Goal: Information Seeking & Learning: Learn about a topic

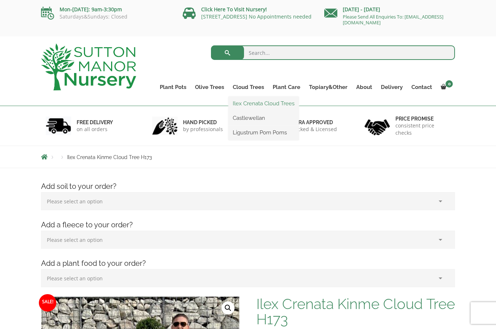
click at [283, 103] on link "Ilex Crenata Cloud Trees" at bounding box center [263, 103] width 70 height 11
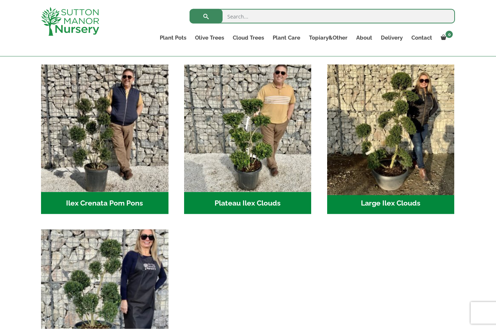
scroll to position [151, 0]
click at [406, 164] on img "Visit product category Large Ilex Clouds" at bounding box center [391, 128] width 134 height 134
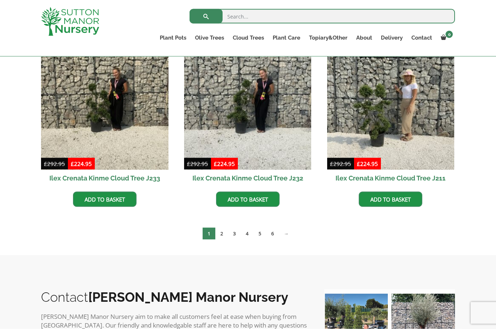
scroll to position [201, 0]
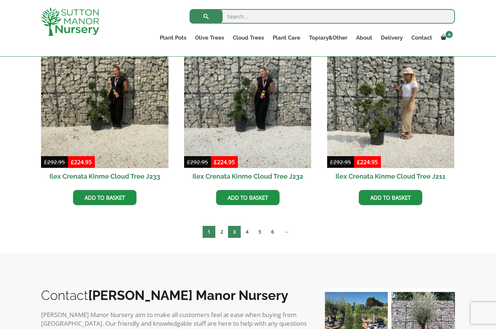
click at [228, 231] on link "3" at bounding box center [234, 232] width 13 height 12
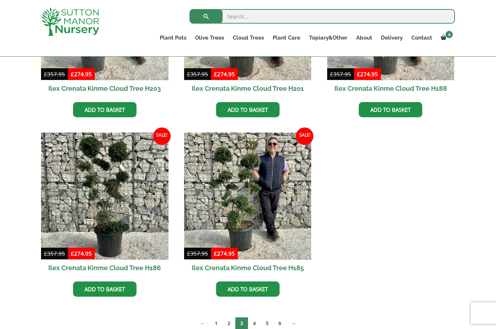
scroll to position [321, 0]
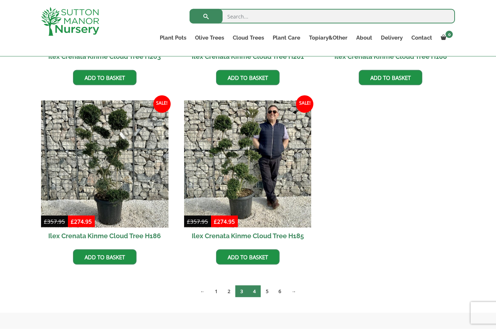
click at [255, 290] on link "4" at bounding box center [254, 291] width 13 height 12
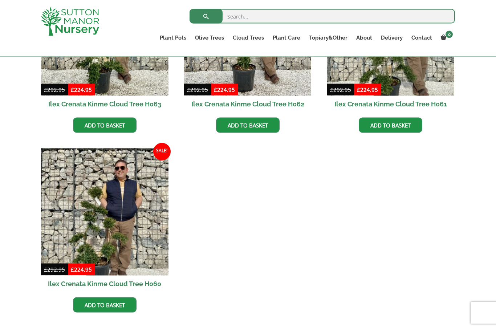
scroll to position [478, 0]
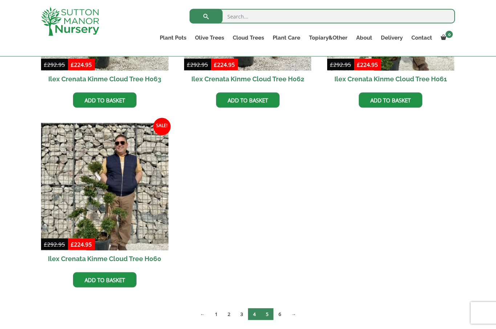
click at [266, 316] on link "5" at bounding box center [266, 314] width 13 height 12
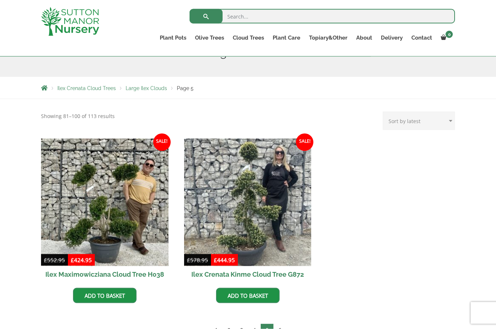
scroll to position [122, 0]
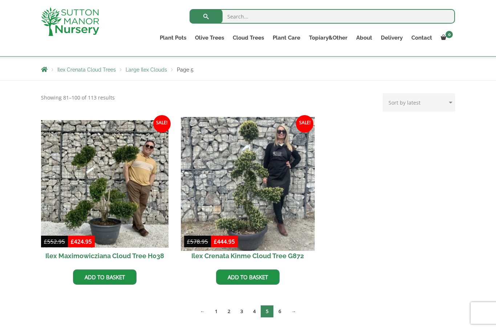
click at [272, 206] on img at bounding box center [248, 184] width 134 height 134
